Goal: Communication & Community: Answer question/provide support

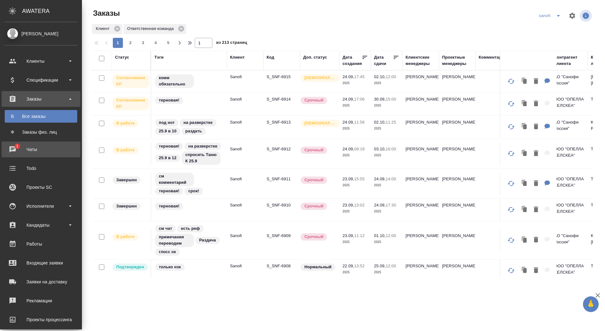
click at [12, 151] on div "Чаты" at bounding box center [41, 149] width 73 height 9
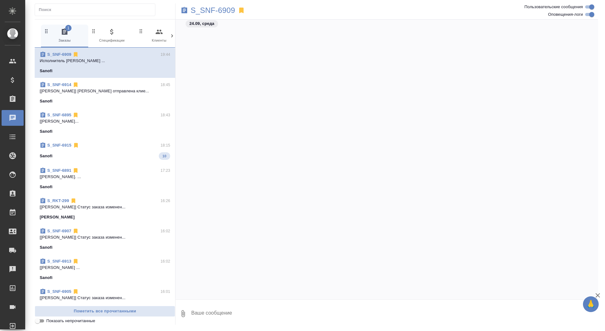
scroll to position [24077, 0]
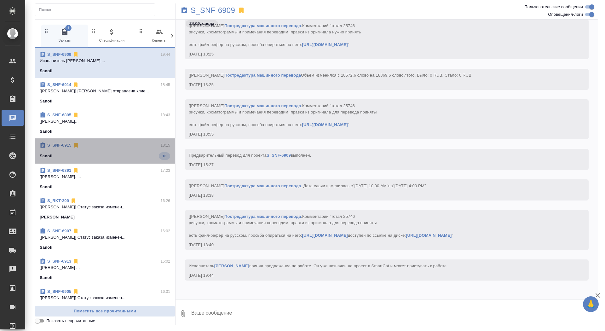
click at [109, 144] on div "S_SNF-6915 18:15" at bounding box center [105, 145] width 131 height 6
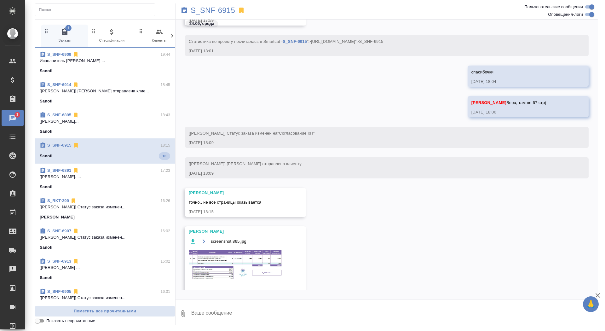
scroll to position [1418, 0]
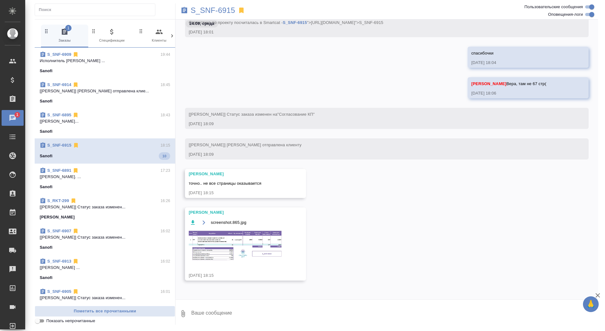
click at [235, 238] on img at bounding box center [236, 246] width 95 height 32
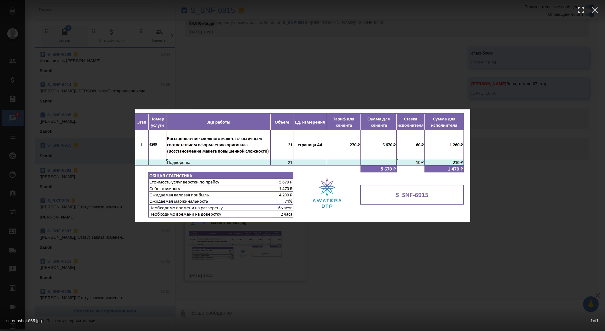
click at [237, 245] on div "screenshot.865.jpg 1 of 1" at bounding box center [302, 165] width 605 height 331
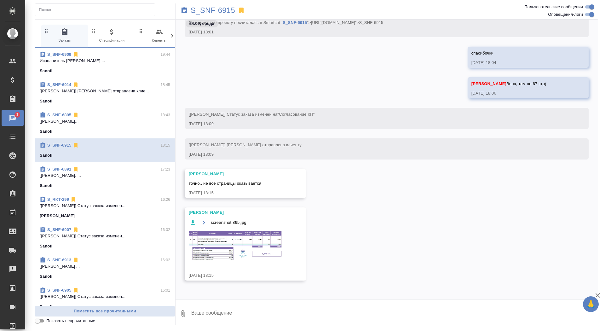
click at [240, 315] on textarea at bounding box center [395, 313] width 408 height 21
type textarea "да, я отправила так)"
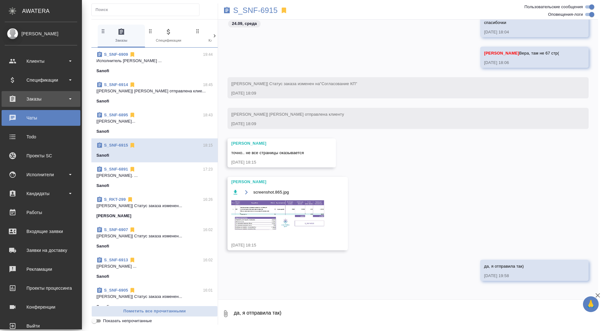
click at [19, 102] on div "Заказы" at bounding box center [41, 98] width 73 height 9
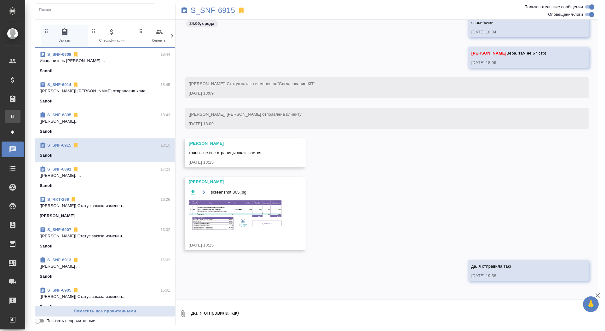
click at [9, 115] on div "Все заказы" at bounding box center [4, 116] width 9 height 6
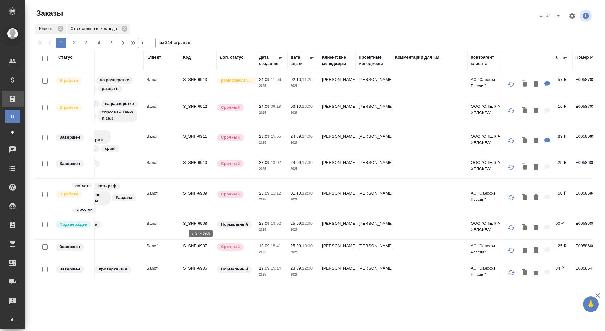
scroll to position [43, 0]
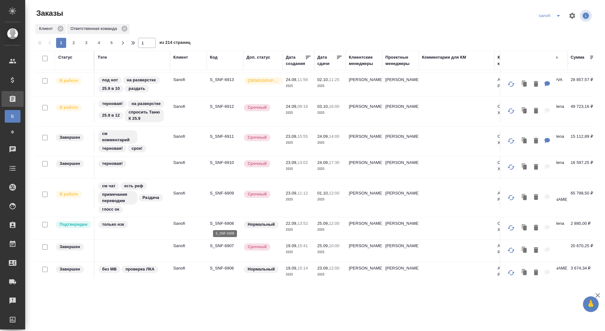
click at [213, 222] on p "S_SNF-6908" at bounding box center [225, 223] width 30 height 6
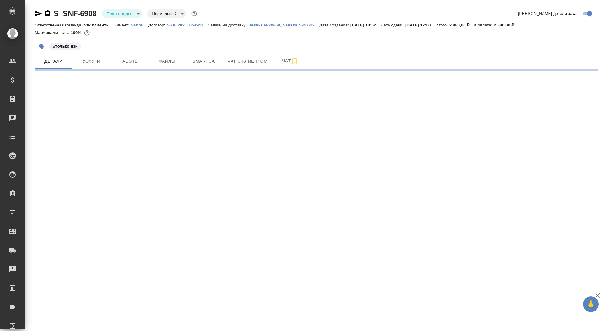
select select "RU"
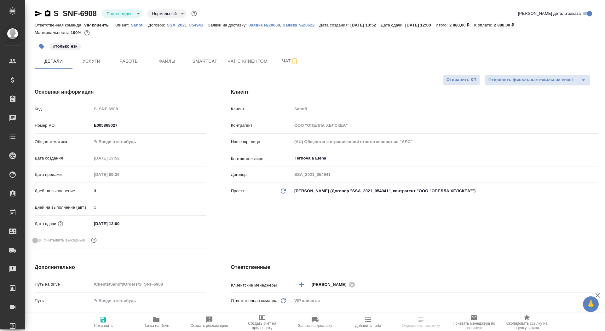
click at [264, 24] on p "Заявка №20660" at bounding box center [264, 25] width 32 height 5
type textarea "x"
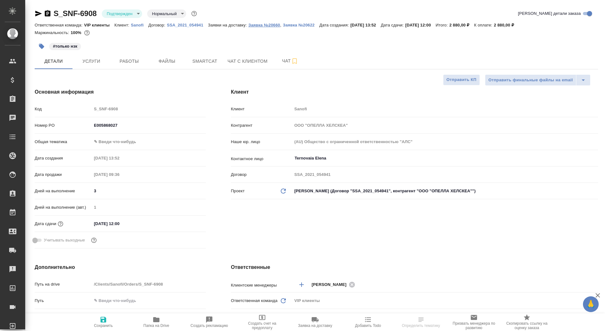
type textarea "x"
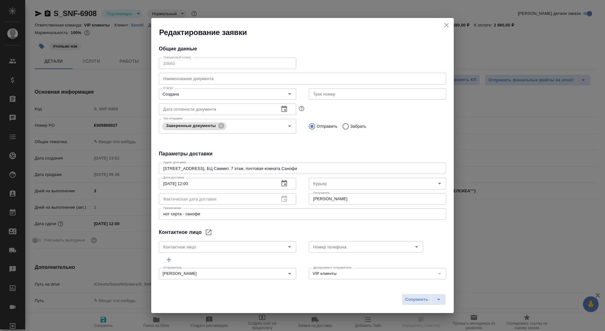
type input "Ternovaia Elena"
click at [446, 26] on icon "close" at bounding box center [447, 25] width 8 height 8
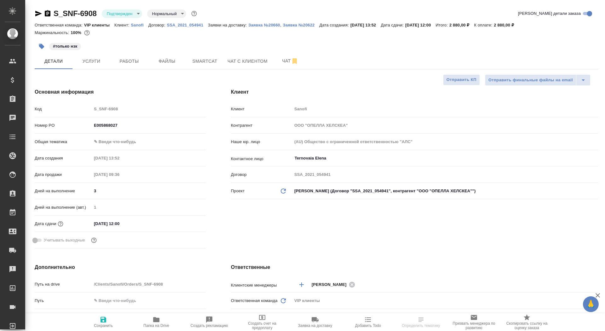
click at [46, 14] on icon "button" at bounding box center [48, 13] width 6 height 6
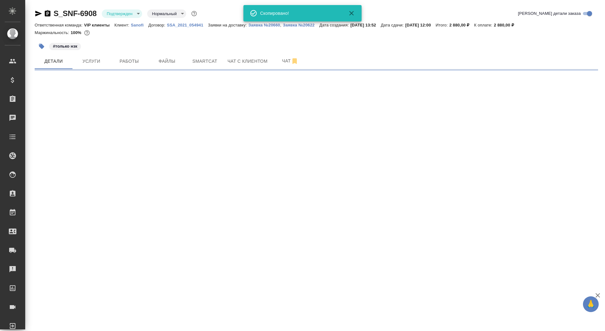
select select "RU"
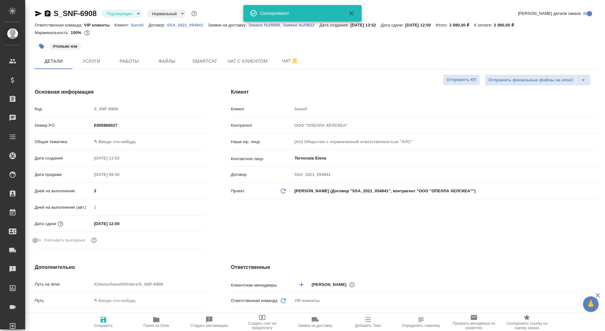
type textarea "x"
